Goal: Transaction & Acquisition: Purchase product/service

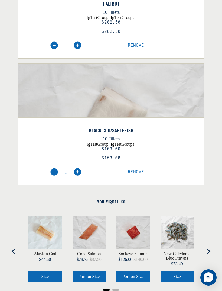
scroll to position [171, 0]
click at [81, 169] on img at bounding box center [78, 172] width 8 height 8
type input "2"
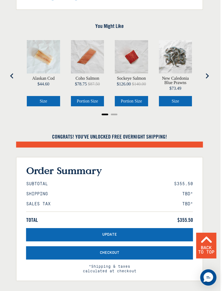
scroll to position [346, 1]
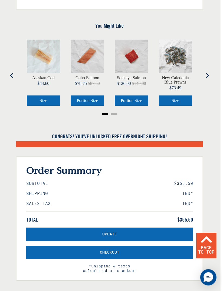
click at [122, 232] on button "Update" at bounding box center [109, 233] width 167 height 13
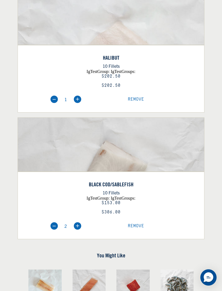
scroll to position [117, 0]
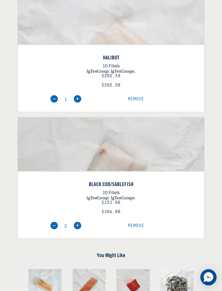
click at [139, 95] on div "1 Remove" at bounding box center [111, 99] width 194 height 8
click at [137, 99] on span "Remove" at bounding box center [136, 98] width 16 height 5
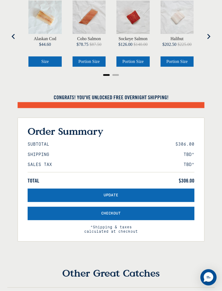
scroll to position [259, 0]
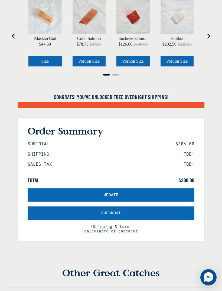
click at [135, 195] on button "Update" at bounding box center [111, 194] width 167 height 13
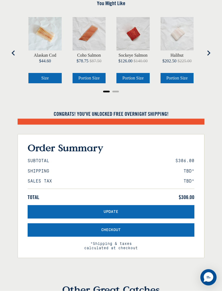
scroll to position [252, 0]
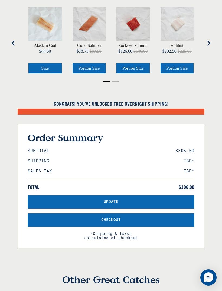
click at [124, 221] on button "Checkout" at bounding box center [111, 219] width 167 height 13
